Goal: Task Accomplishment & Management: Use online tool/utility

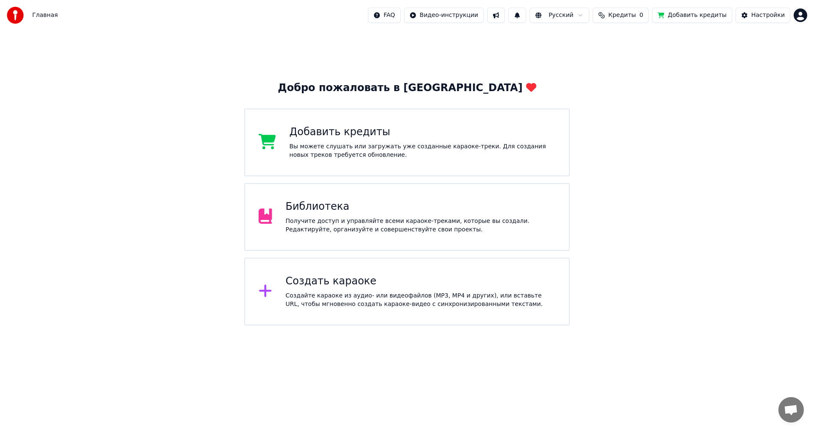
click at [386, 293] on div "Создайте караоке из аудио- или видеофайлов (MP3, MP4 и других), или вставьте UR…" at bounding box center [421, 300] width 270 height 17
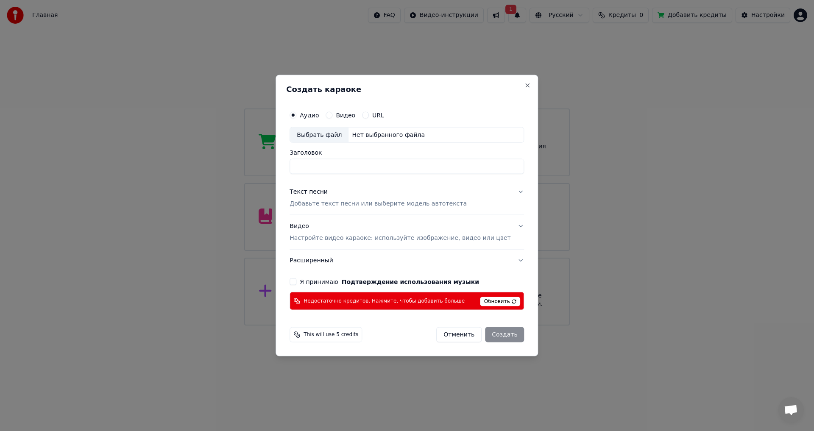
click at [333, 167] on input "Заголовок" at bounding box center [406, 166] width 234 height 15
type input "**********"
click at [319, 192] on div "Текст песни" at bounding box center [308, 192] width 38 height 8
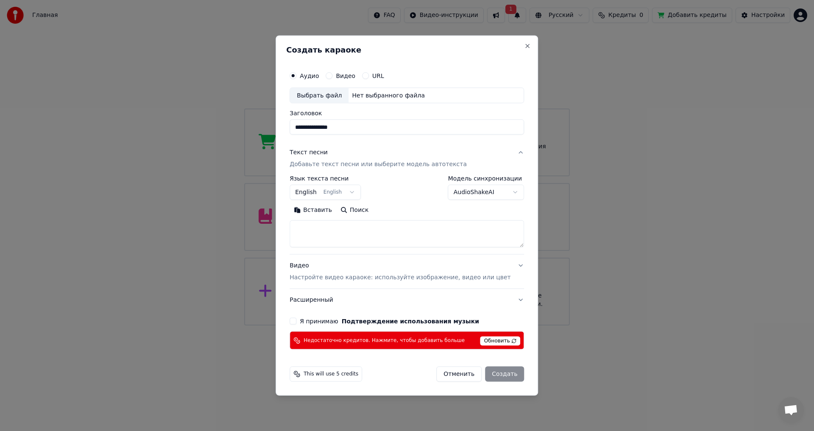
click at [362, 192] on body "Главная FAQ Видео-инструкции 1 Русский Кредиты 0 Добавить кредиты Настройки Доб…" at bounding box center [407, 162] width 814 height 325
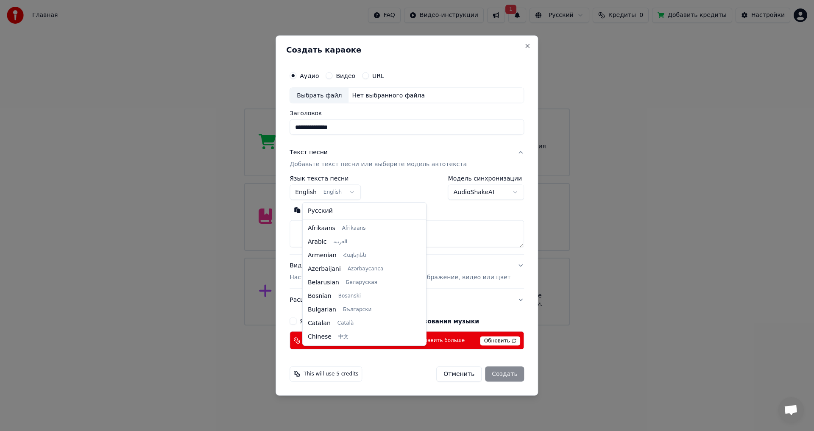
scroll to position [68, 0]
select select "**"
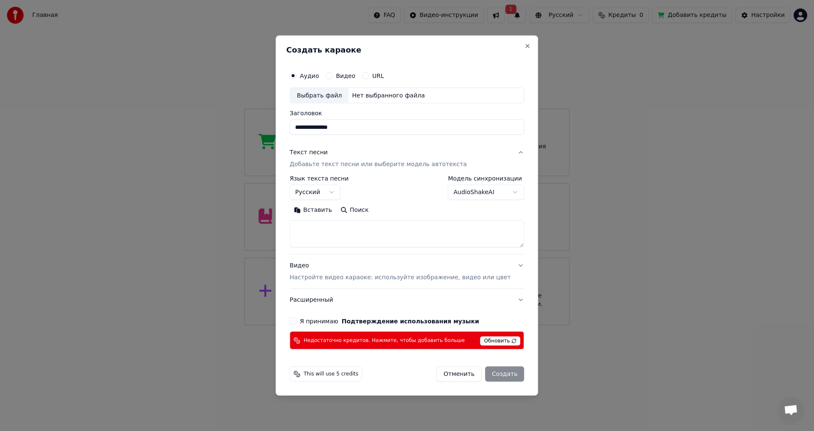
click at [318, 209] on button "Вставить" at bounding box center [312, 210] width 47 height 14
click at [341, 275] on p "Настройте видео караоке: используйте изображение, видео или цвет" at bounding box center [399, 277] width 221 height 8
type textarea "**********"
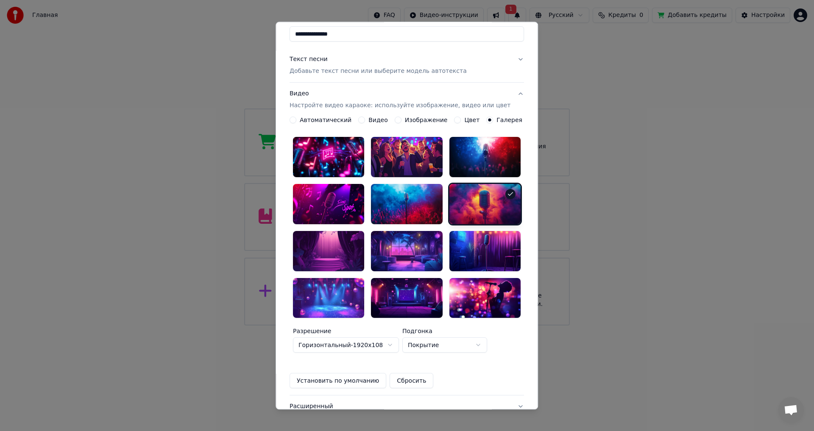
scroll to position [31, 0]
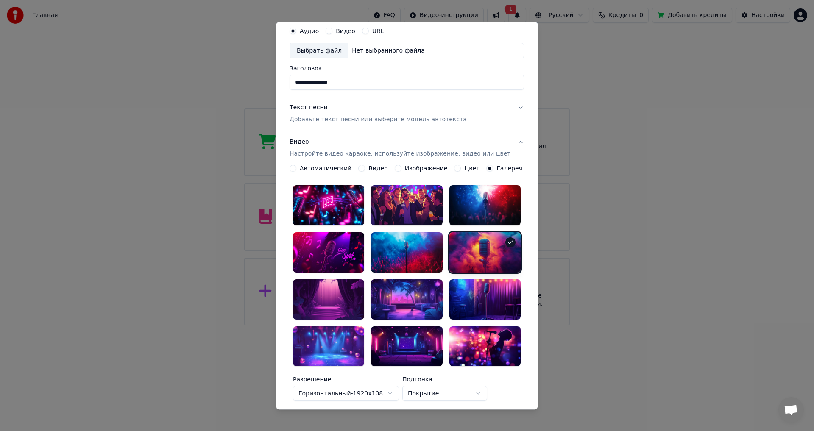
click at [362, 169] on button "Видео" at bounding box center [361, 168] width 7 height 7
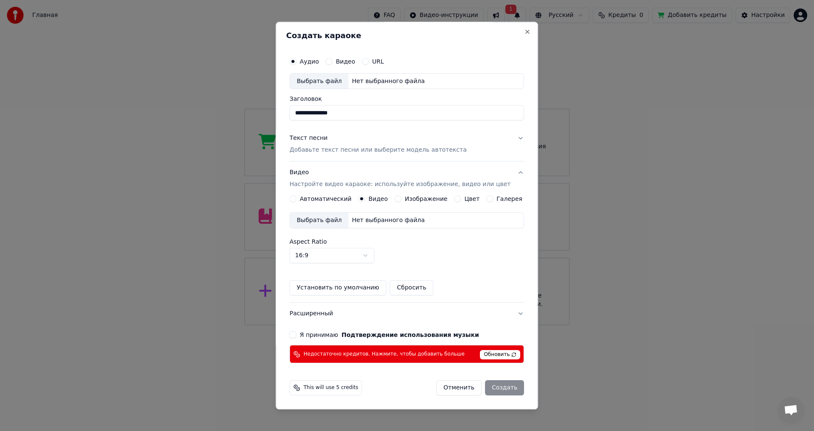
click at [365, 218] on div "Нет выбранного файла" at bounding box center [388, 221] width 80 height 8
click at [335, 220] on div "Выбрать файл" at bounding box center [319, 220] width 58 height 15
click at [524, 33] on button "Close" at bounding box center [527, 31] width 7 height 7
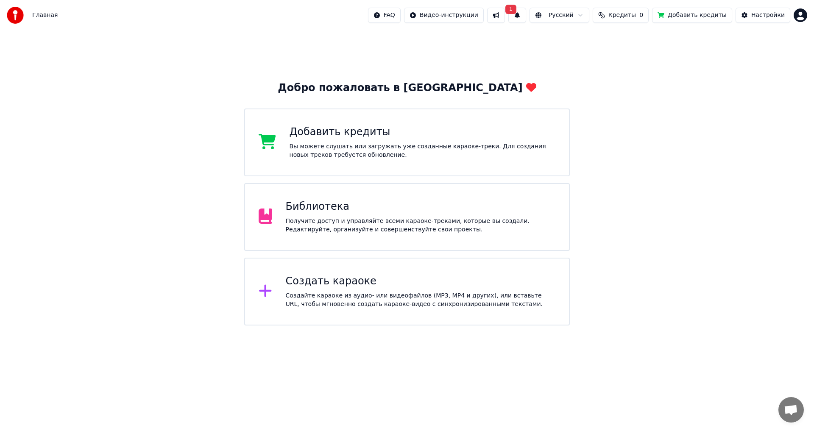
click at [308, 292] on div "Создайте караоке из аудио- или видеофайлов (MP3, MP4 и других), или вставьте UR…" at bounding box center [421, 300] width 270 height 17
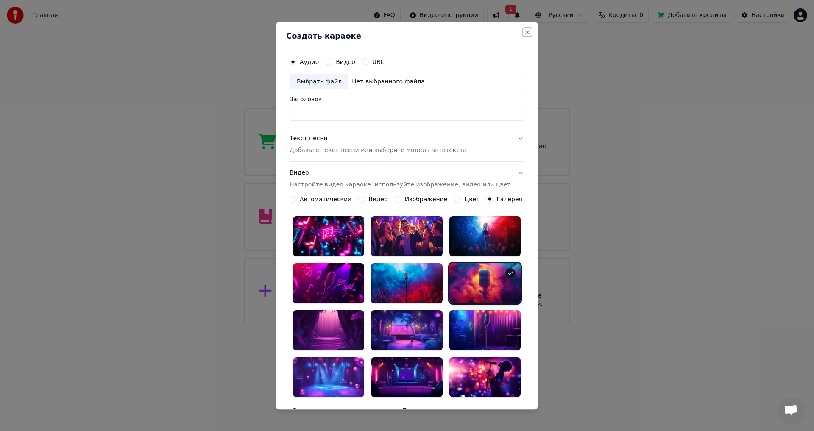
click at [524, 33] on button "Close" at bounding box center [527, 32] width 7 height 7
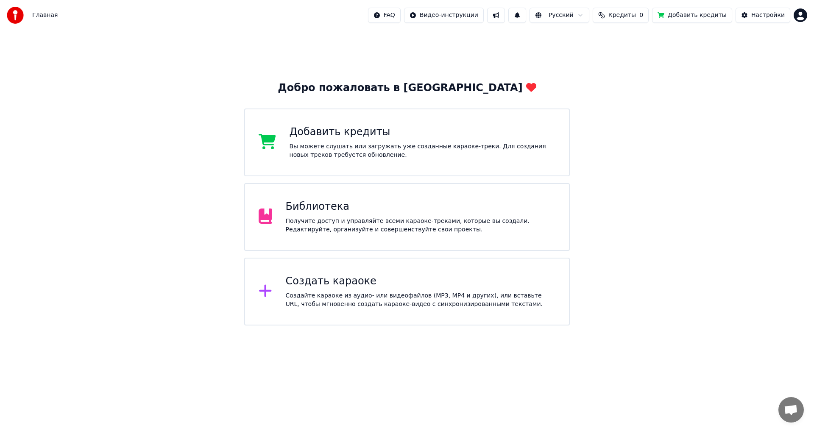
click at [341, 282] on div "Создать караоке" at bounding box center [421, 282] width 270 height 14
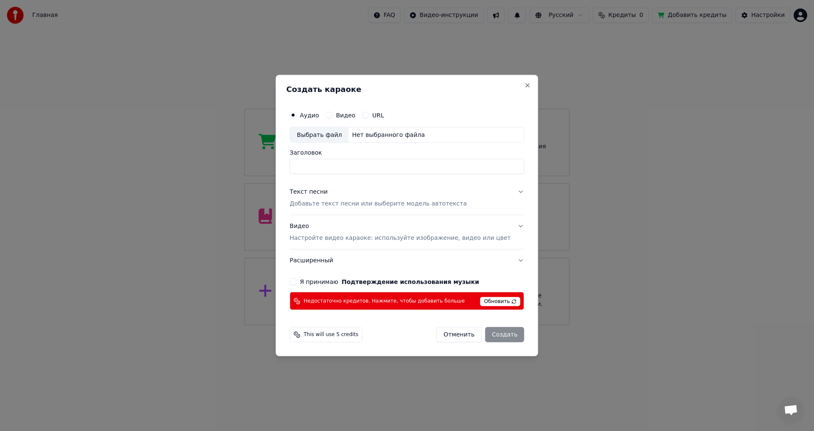
click at [332, 115] on button "Видео" at bounding box center [328, 114] width 7 height 7
click at [387, 134] on div "Нет выбранного файла" at bounding box center [388, 135] width 80 height 8
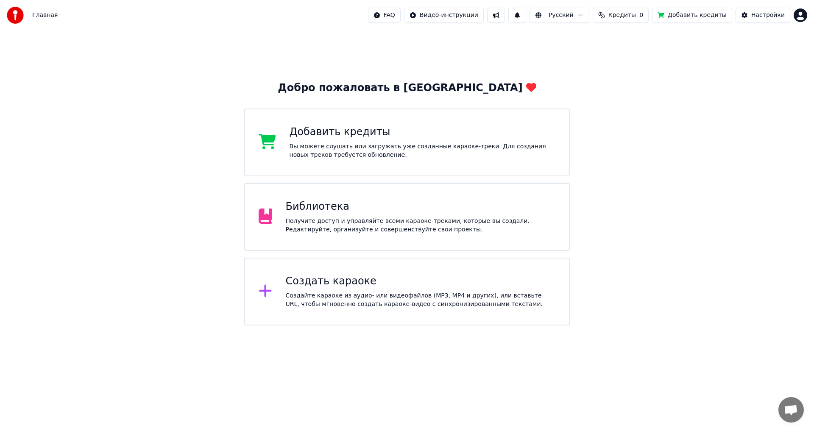
click at [371, 284] on div "Создать караоке" at bounding box center [421, 282] width 270 height 14
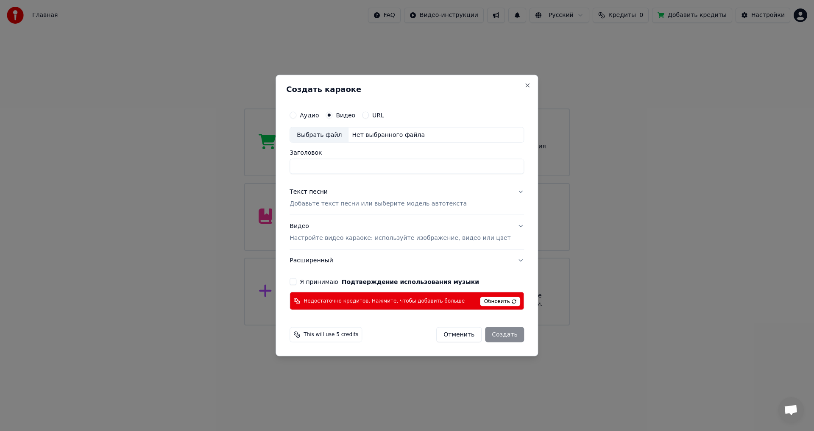
click at [380, 138] on div "Нет выбранного файла" at bounding box center [388, 135] width 80 height 8
type input "**********"
click at [524, 84] on button "Close" at bounding box center [527, 85] width 7 height 7
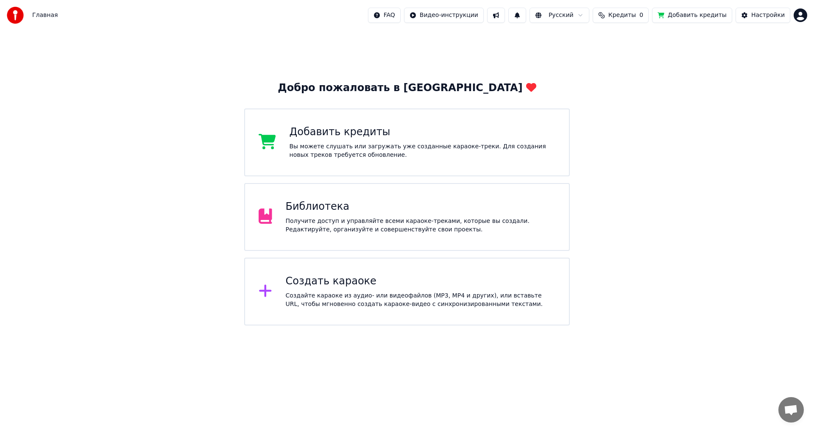
click at [365, 301] on div "Создайте караоке из аудио- или видеофайлов (MP3, MP4 и других), или вставьте UR…" at bounding box center [421, 300] width 270 height 17
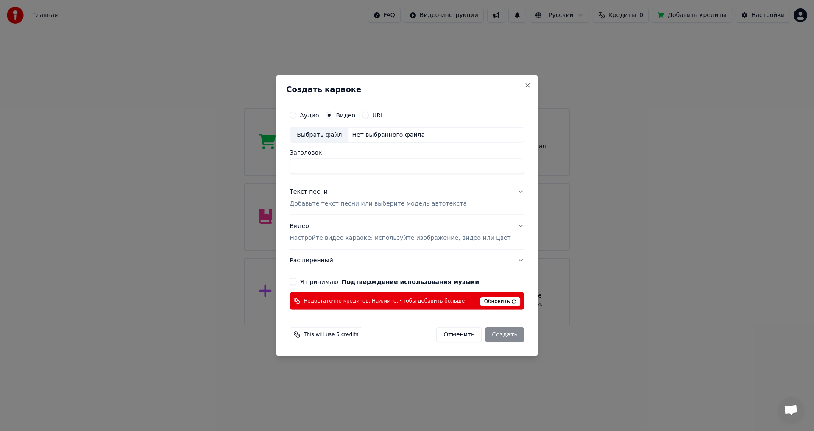
click at [334, 168] on input "Заголовок" at bounding box center [406, 166] width 234 height 15
click at [373, 135] on div "Нет выбранного файла" at bounding box center [388, 135] width 80 height 8
type input "**********"
click at [355, 206] on p "Добавьте текст песни или выберите модель автотекста" at bounding box center [377, 204] width 177 height 8
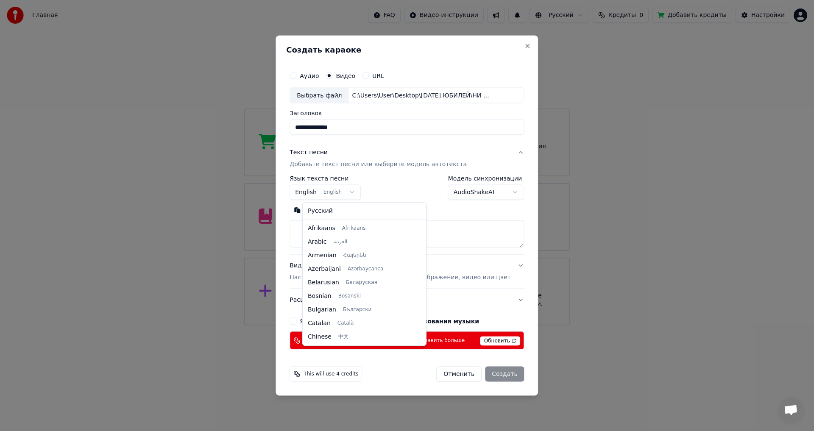
click at [358, 192] on body "Главная FAQ Видео-инструкции Русский Кредиты 0 Добавить кредиты Настройки Добро…" at bounding box center [407, 162] width 814 height 325
select select "**"
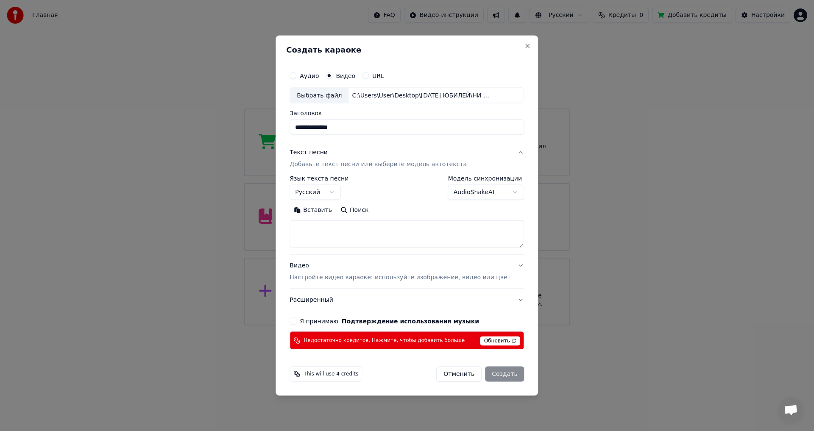
click at [328, 210] on button "Вставить" at bounding box center [312, 210] width 47 height 14
click at [380, 277] on p "Настройте видео караоке: используйте изображение, видео или цвет" at bounding box center [399, 277] width 221 height 8
type textarea "**********"
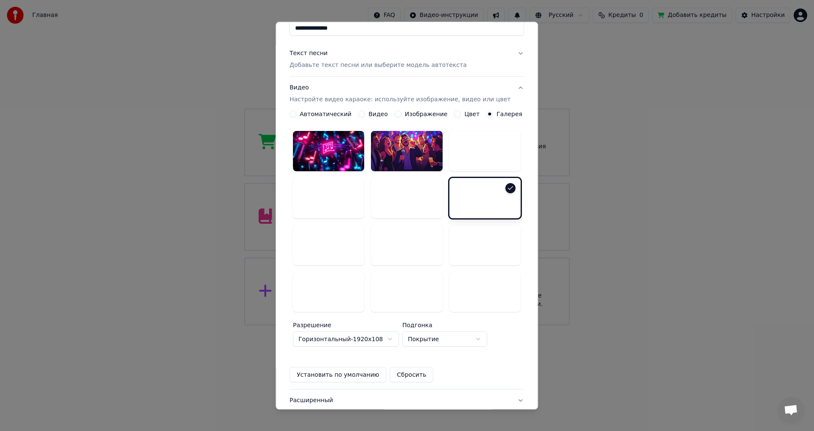
scroll to position [42, 0]
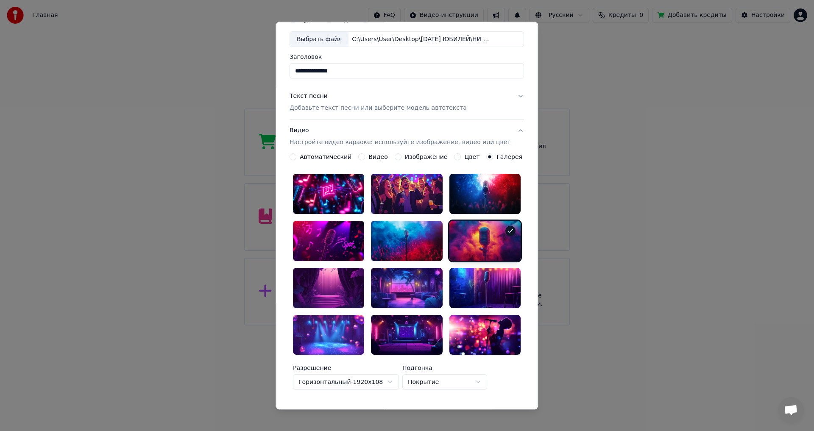
click at [454, 157] on button "Цвет" at bounding box center [457, 157] width 7 height 7
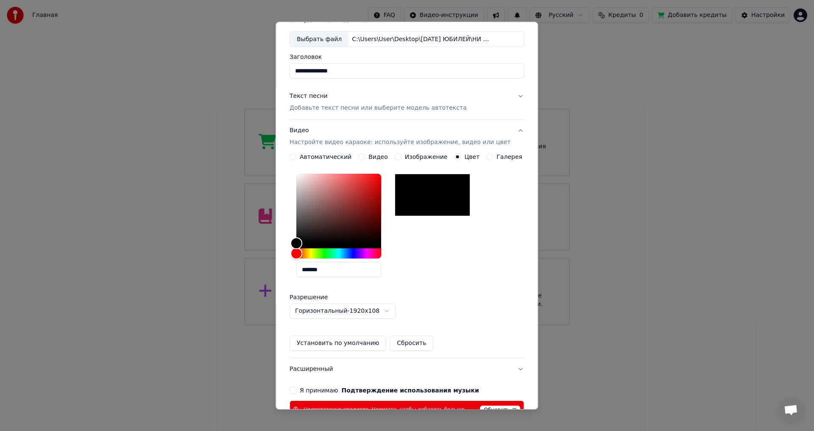
click at [397, 156] on button "Изображение" at bounding box center [398, 157] width 7 height 7
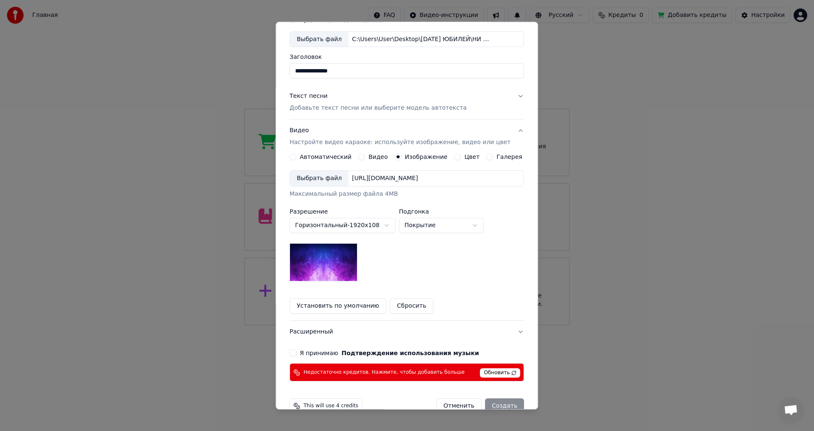
click at [366, 158] on div "Видео" at bounding box center [373, 157] width 30 height 7
click at [363, 157] on button "Видео" at bounding box center [361, 157] width 7 height 7
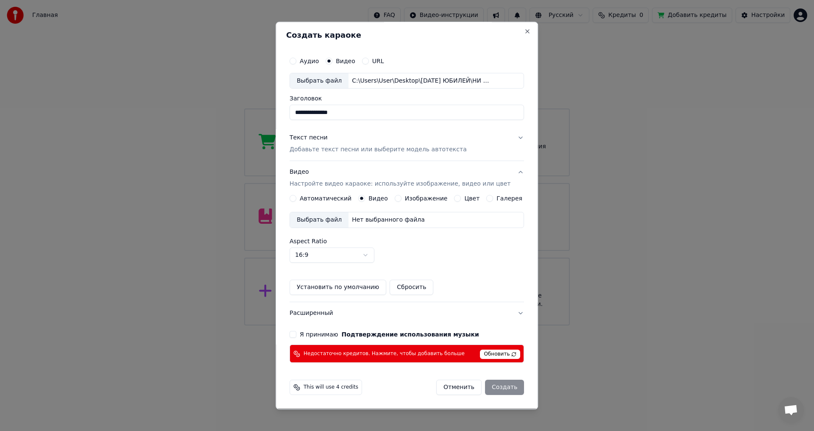
scroll to position [0, 0]
click at [394, 222] on div "Нет выбранного файла" at bounding box center [388, 221] width 80 height 8
click at [404, 221] on div "Нет выбранного файла" at bounding box center [388, 221] width 80 height 8
click at [408, 152] on p "Добавьте текст песни или выберите модель автотекста" at bounding box center [377, 150] width 177 height 8
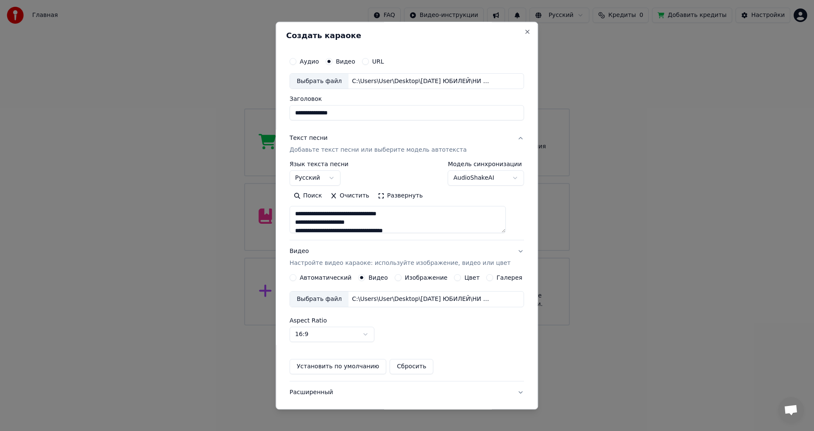
scroll to position [0, 0]
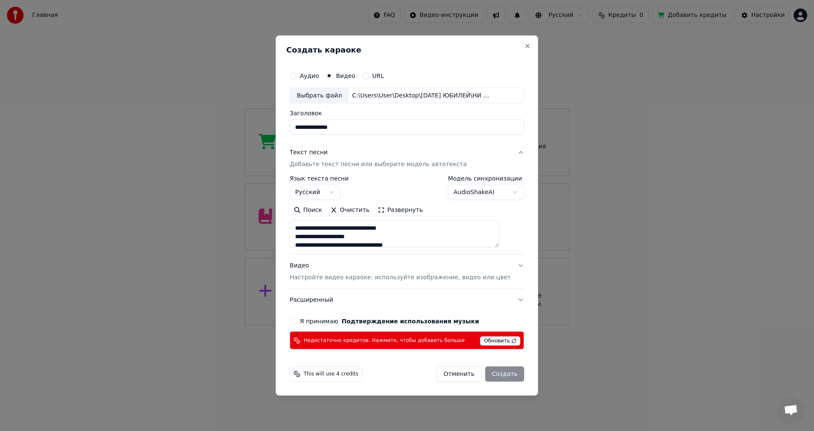
click at [296, 320] on button "Я принимаю Подтверждение использования музыки" at bounding box center [292, 321] width 7 height 7
click at [485, 341] on span "Обновить" at bounding box center [500, 341] width 40 height 9
click at [349, 374] on span "This will use 4 credits" at bounding box center [330, 374] width 55 height 7
click at [296, 320] on button "Я принимаю Подтверждение использования музыки" at bounding box center [292, 321] width 7 height 7
click at [329, 376] on span "This will use 4 credits" at bounding box center [330, 374] width 55 height 7
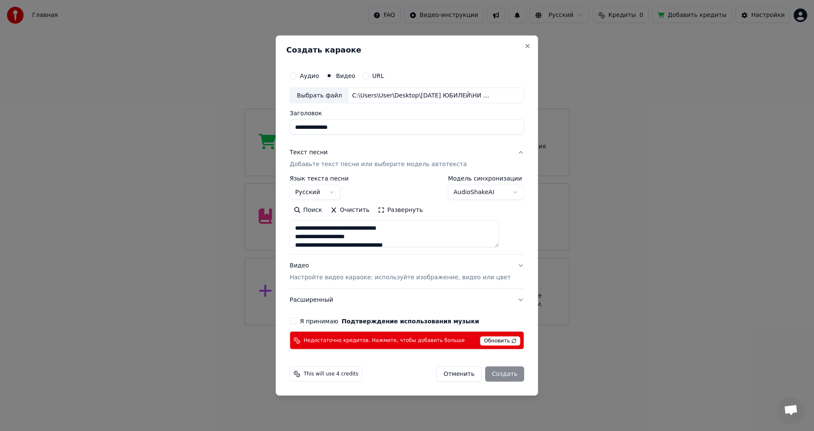
click at [486, 373] on div "Отменить Создать" at bounding box center [480, 374] width 88 height 15
click at [524, 47] on button "Close" at bounding box center [527, 45] width 7 height 7
select select
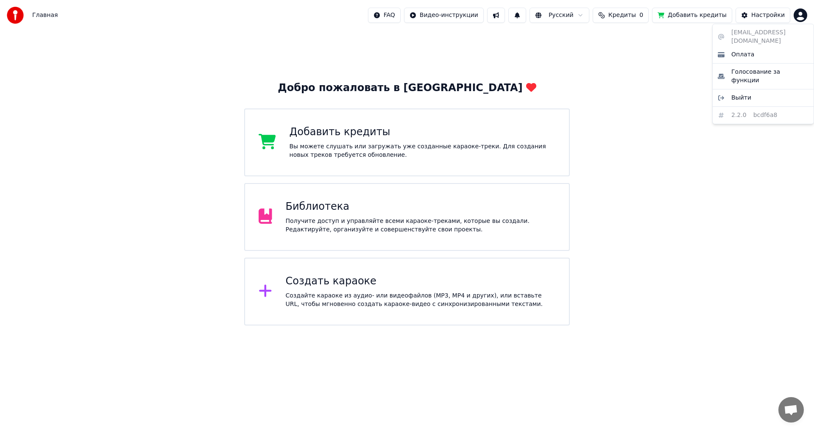
click at [801, 16] on html "Главная FAQ Видео-инструкции Русский Кредиты 0 Добавить кредиты Настройки Добро…" at bounding box center [407, 162] width 814 height 325
click at [762, 91] on div "Выйти" at bounding box center [762, 98] width 97 height 14
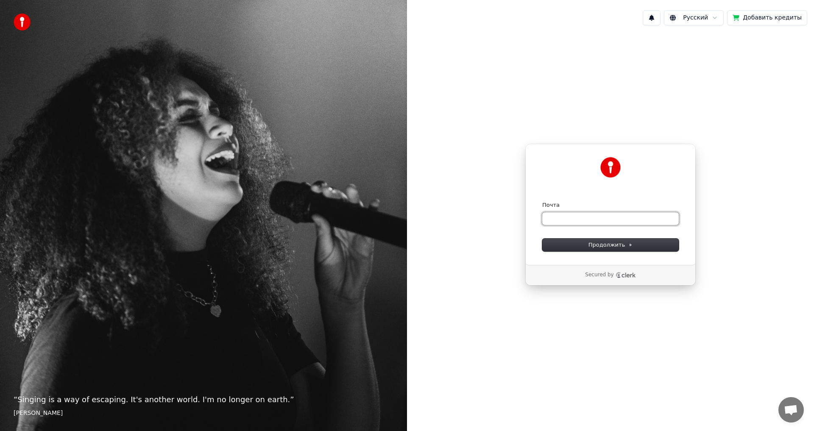
click at [586, 217] on input "Почта" at bounding box center [610, 218] width 136 height 13
type input "**********"
click at [583, 219] on input "**********" at bounding box center [610, 218] width 136 height 13
click at [615, 244] on span "Продолжить" at bounding box center [610, 245] width 45 height 8
type input "**********"
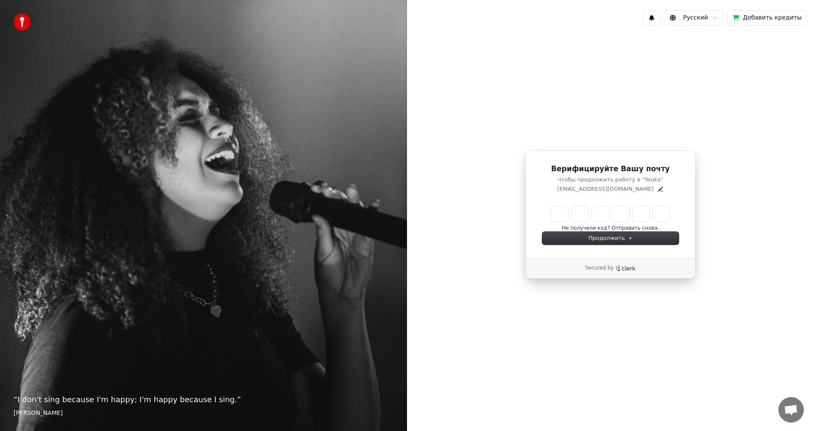
click at [560, 211] on input "Enter verification code" at bounding box center [610, 213] width 119 height 15
type input "******"
